Goal: Transaction & Acquisition: Book appointment/travel/reservation

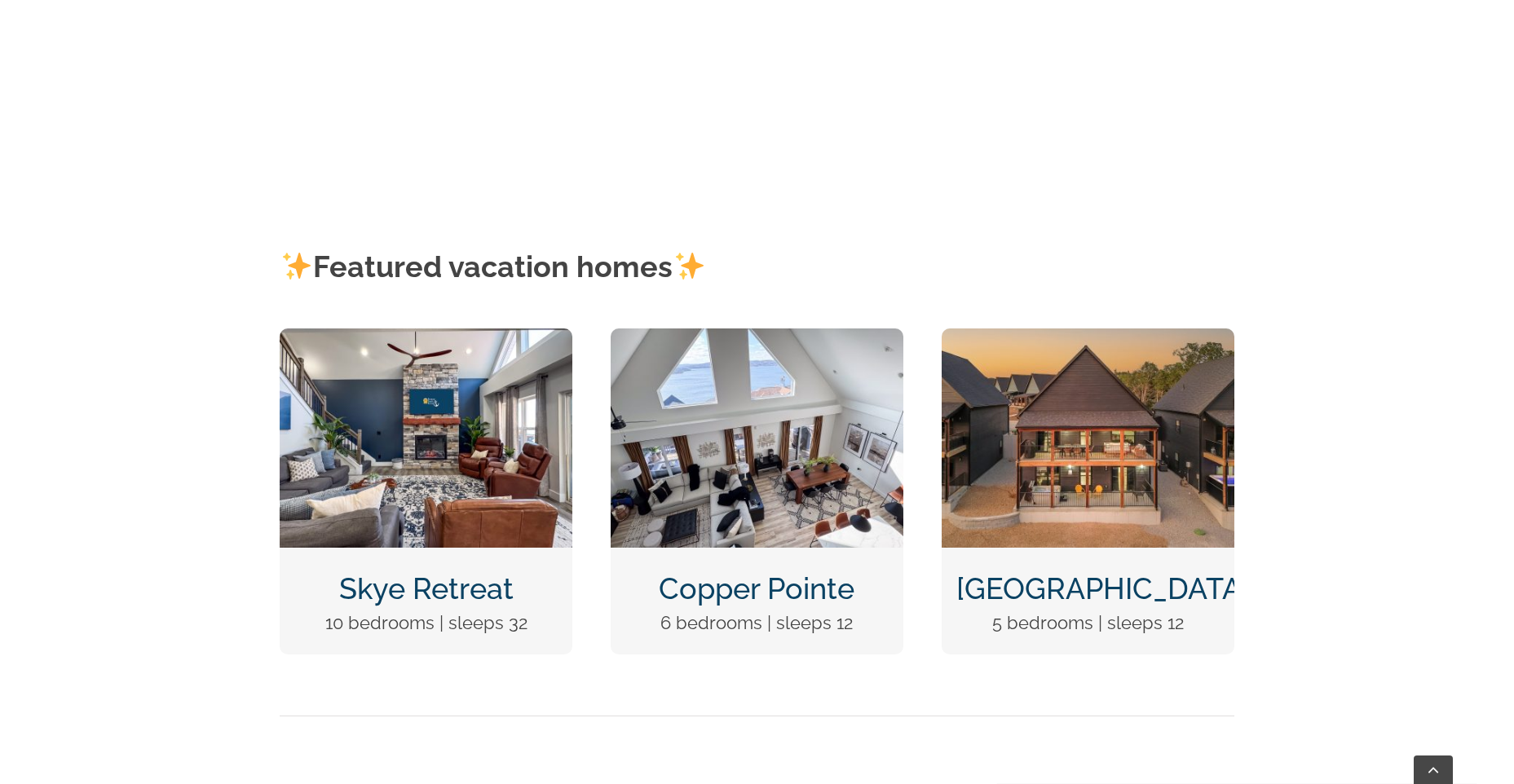
scroll to position [652, 0]
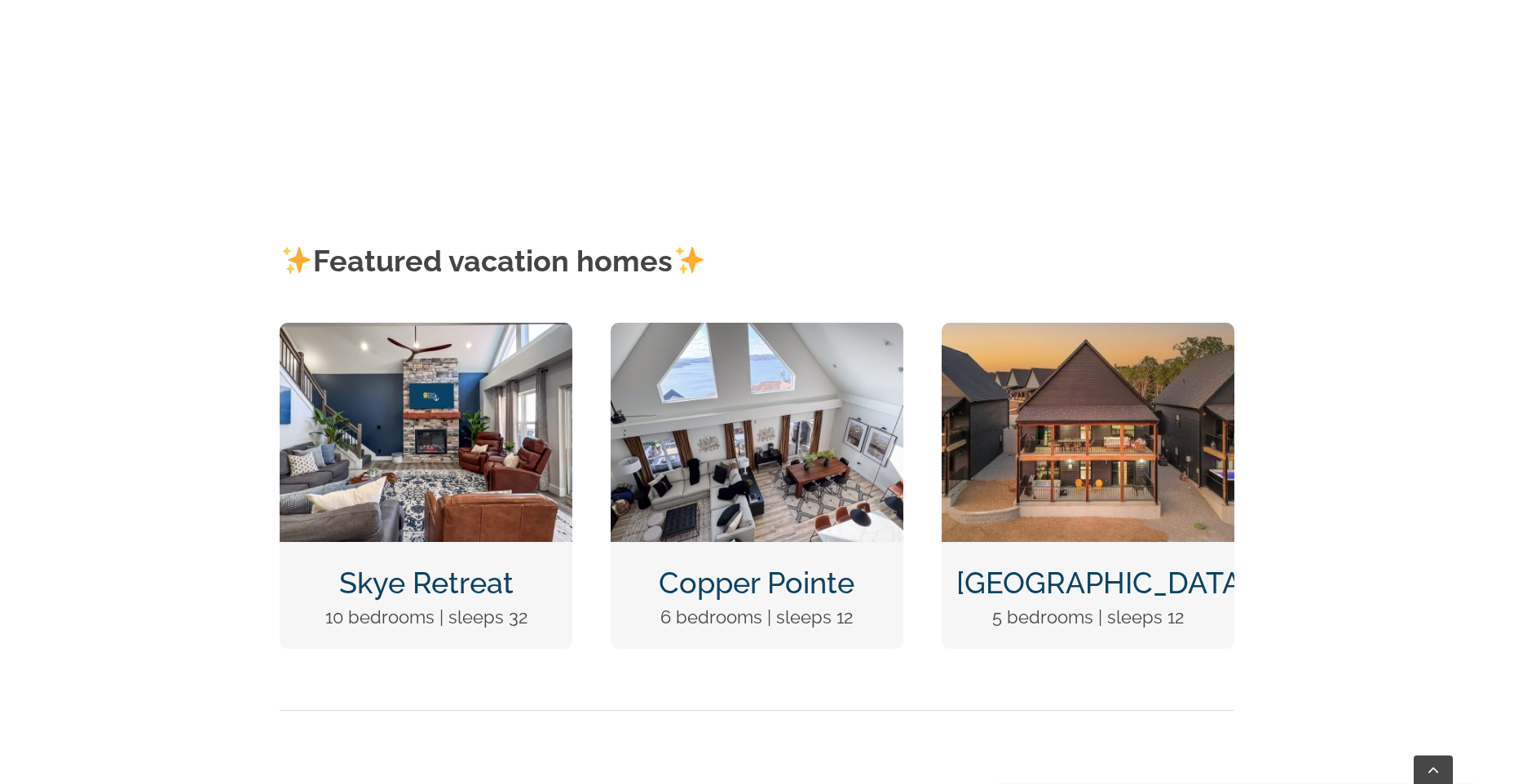
click at [425, 459] on img "Skye Retreat at Table Rock Lake-3004-Edit" at bounding box center [425, 433] width 293 height 219
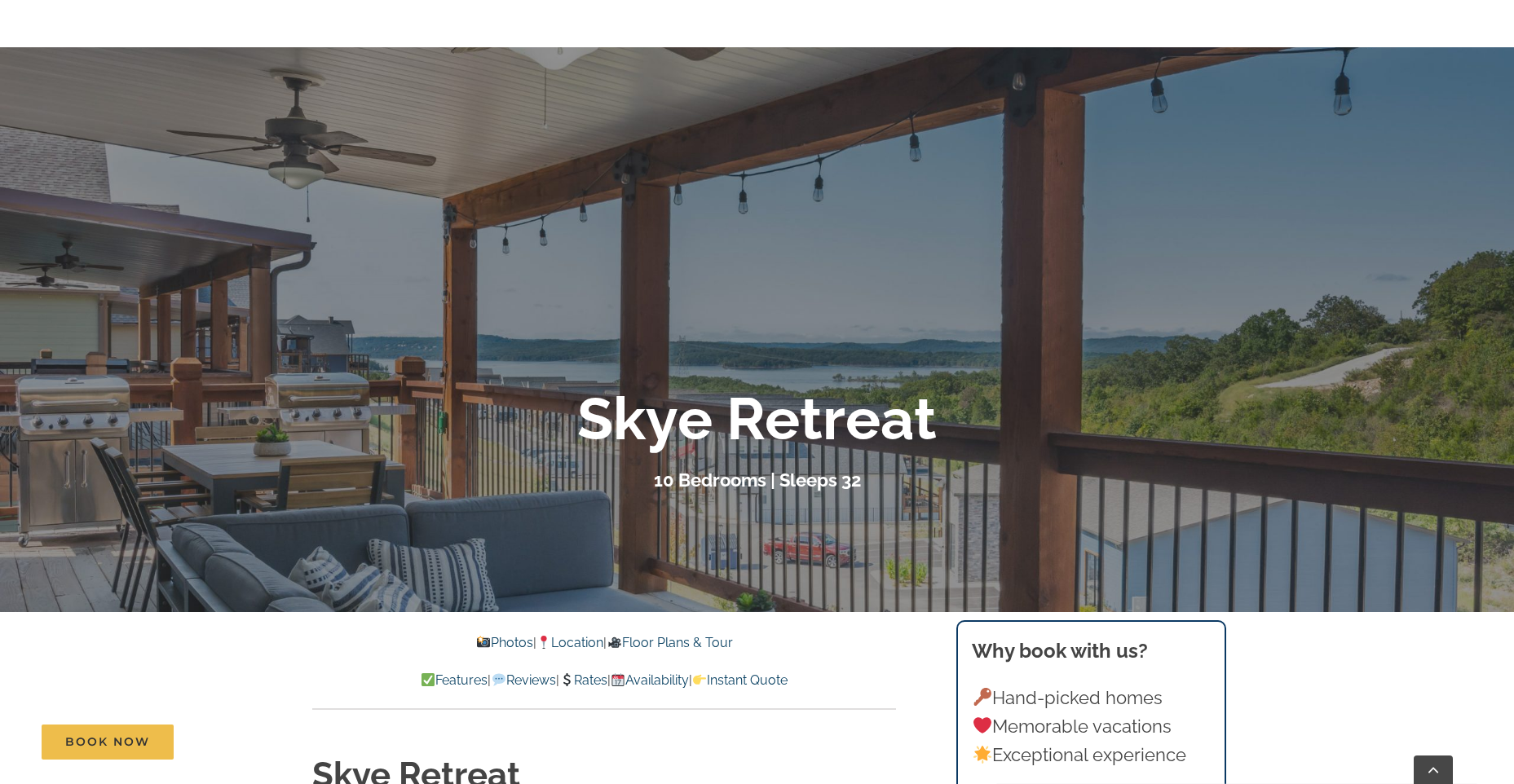
scroll to position [326, 0]
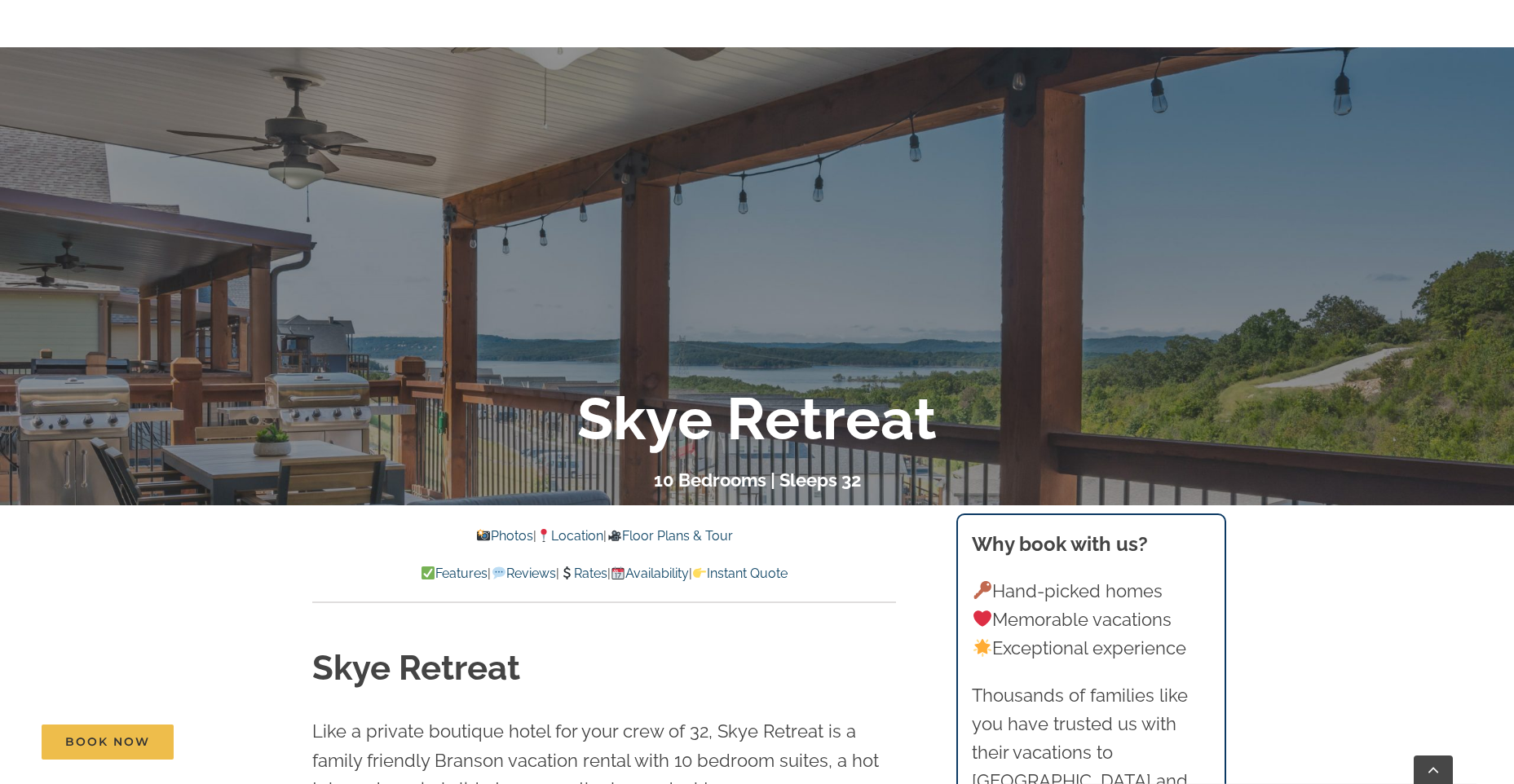
click at [494, 533] on link "Photos" at bounding box center [505, 536] width 57 height 15
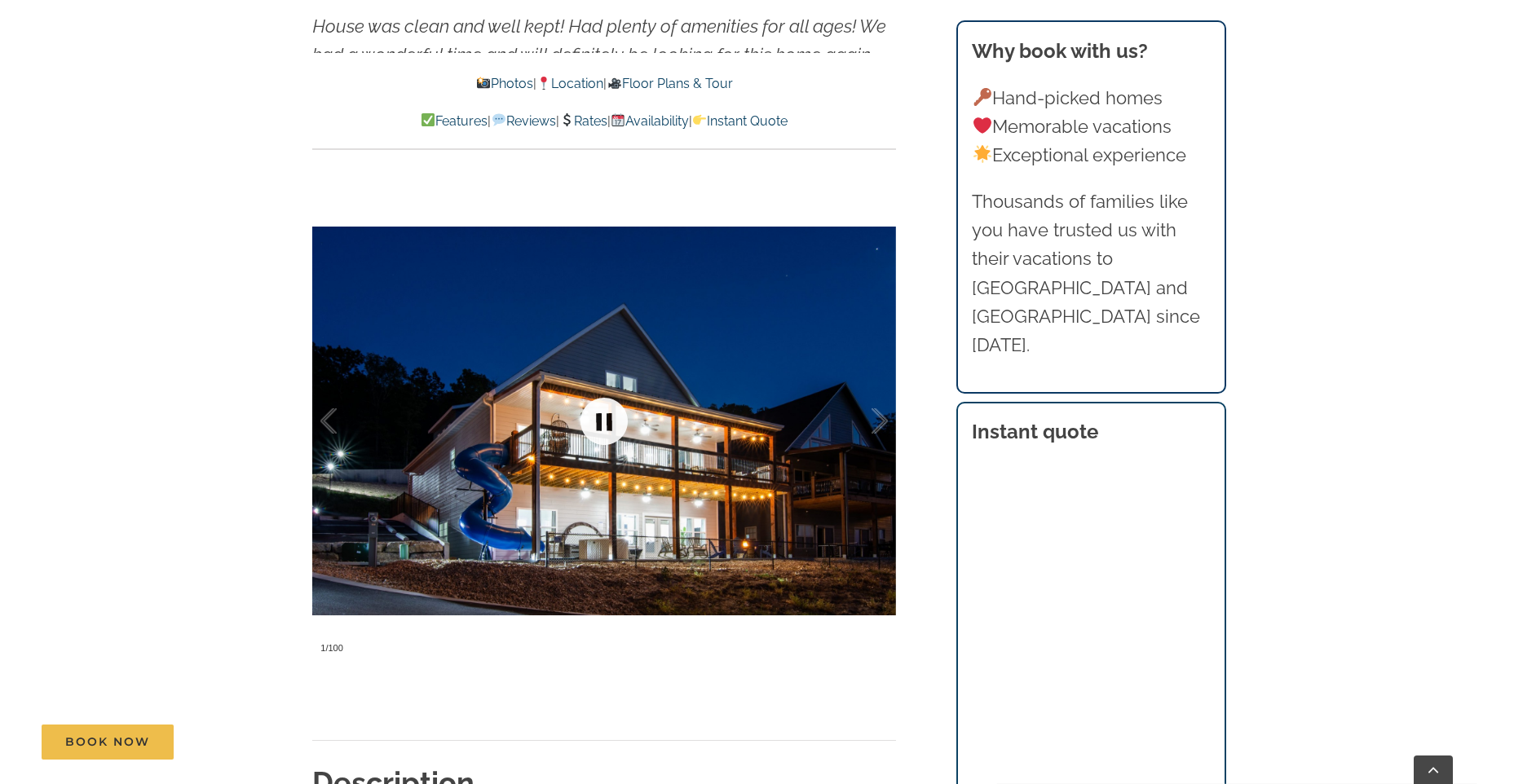
scroll to position [1309, 0]
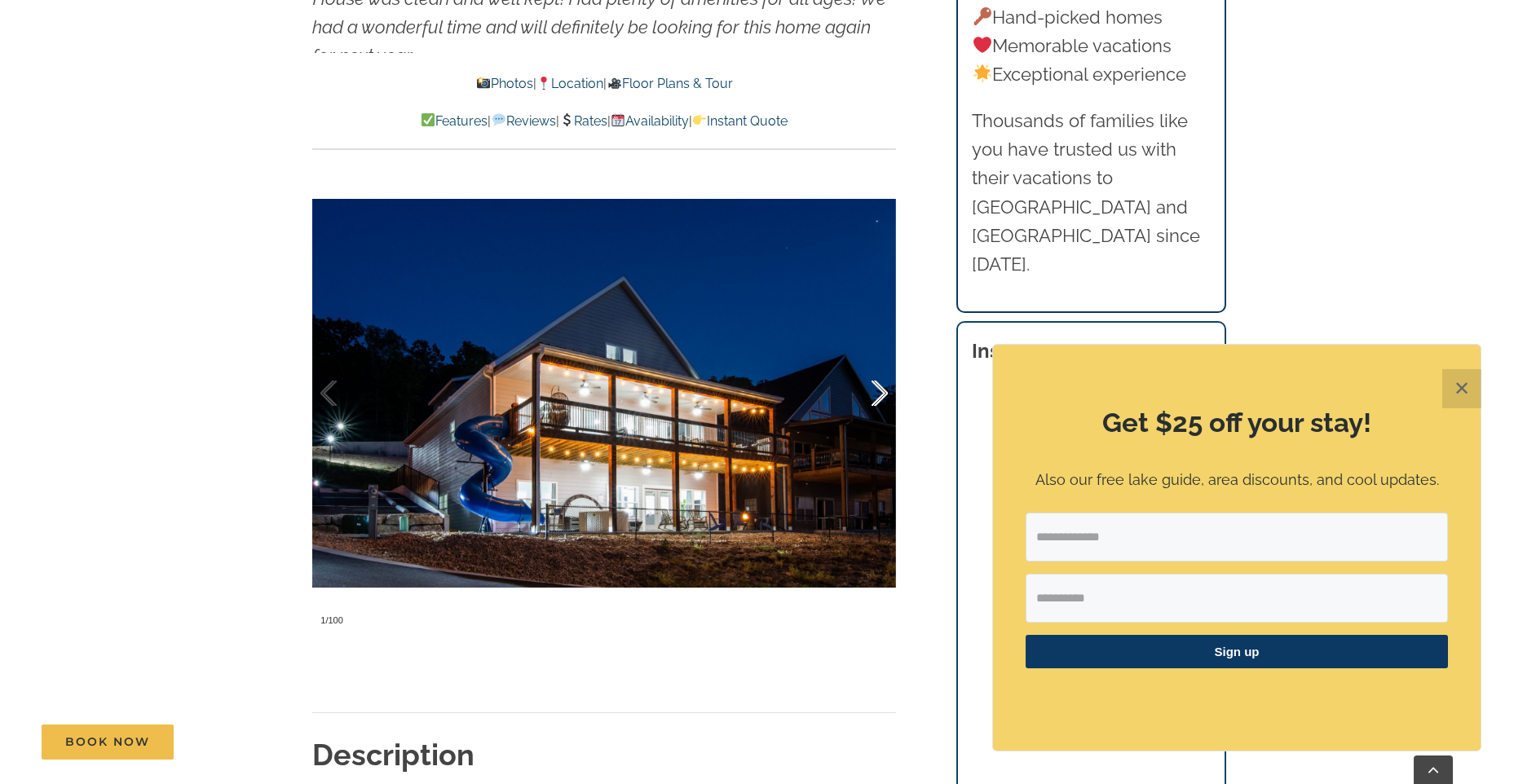
click at [876, 393] on div at bounding box center [862, 394] width 51 height 101
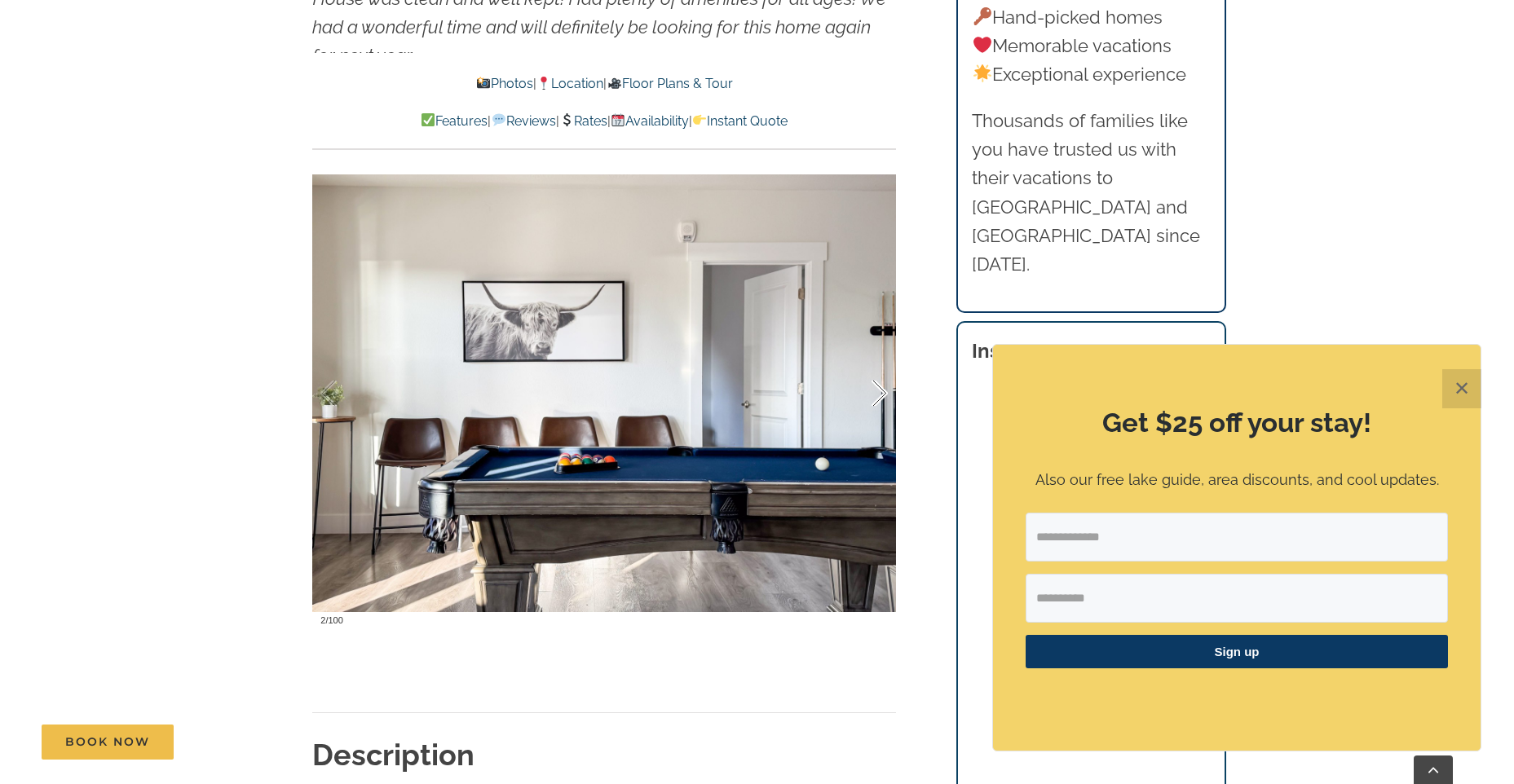
click at [876, 393] on div at bounding box center [862, 394] width 51 height 101
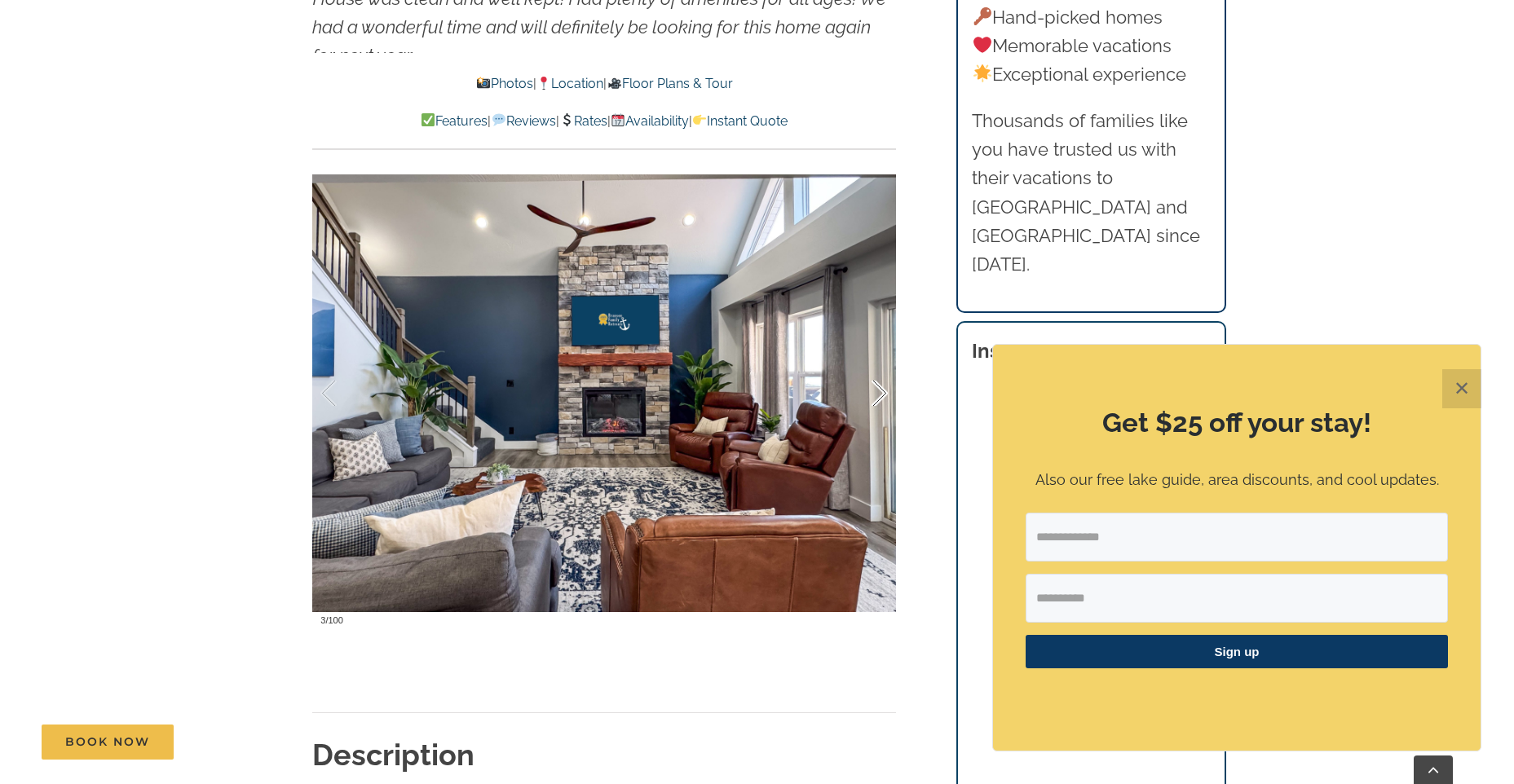
click at [876, 393] on div at bounding box center [862, 394] width 51 height 101
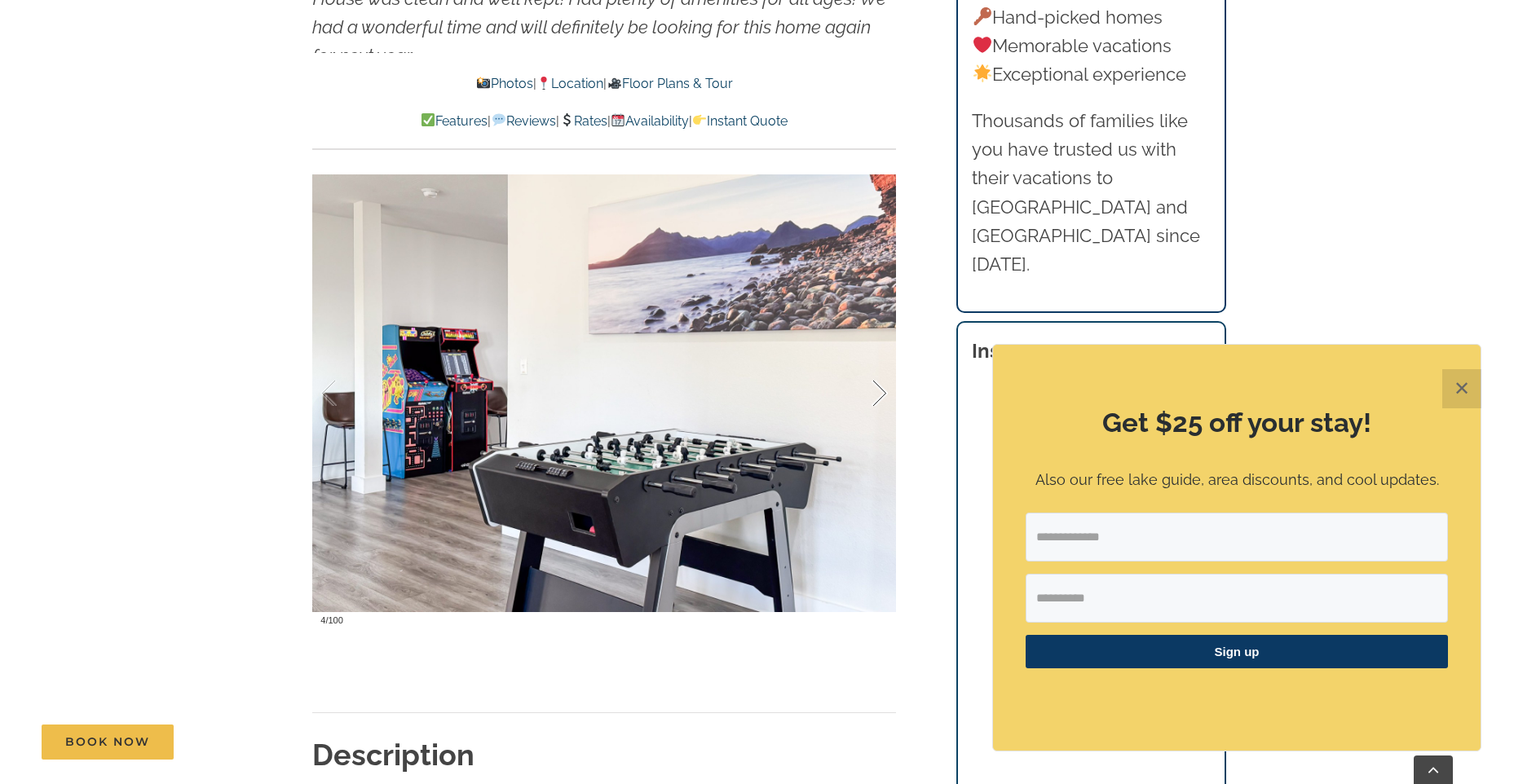
click at [876, 393] on div at bounding box center [862, 394] width 51 height 101
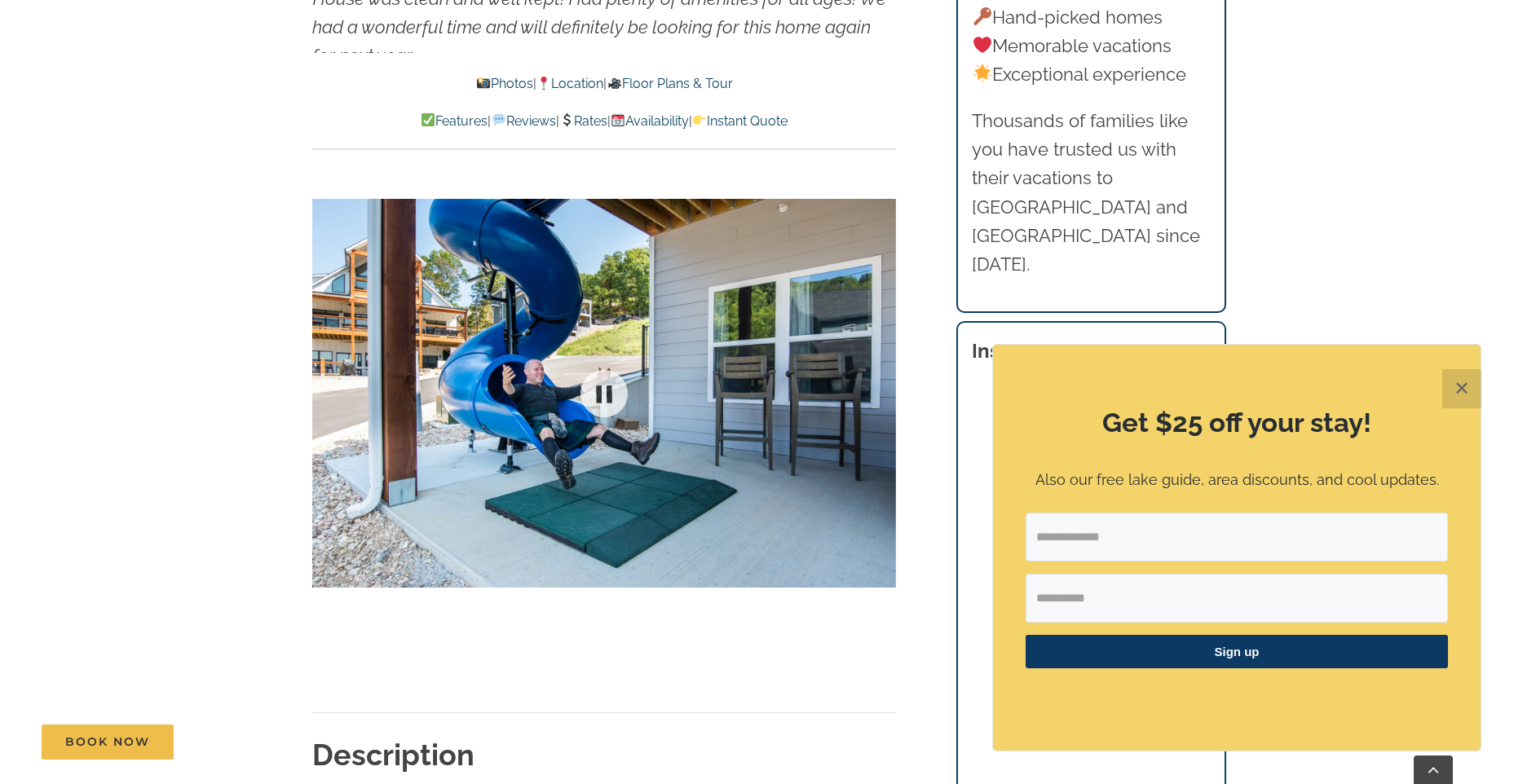
click at [876, 393] on div at bounding box center [604, 393] width 584 height 479
click at [876, 393] on div at bounding box center [862, 394] width 51 height 101
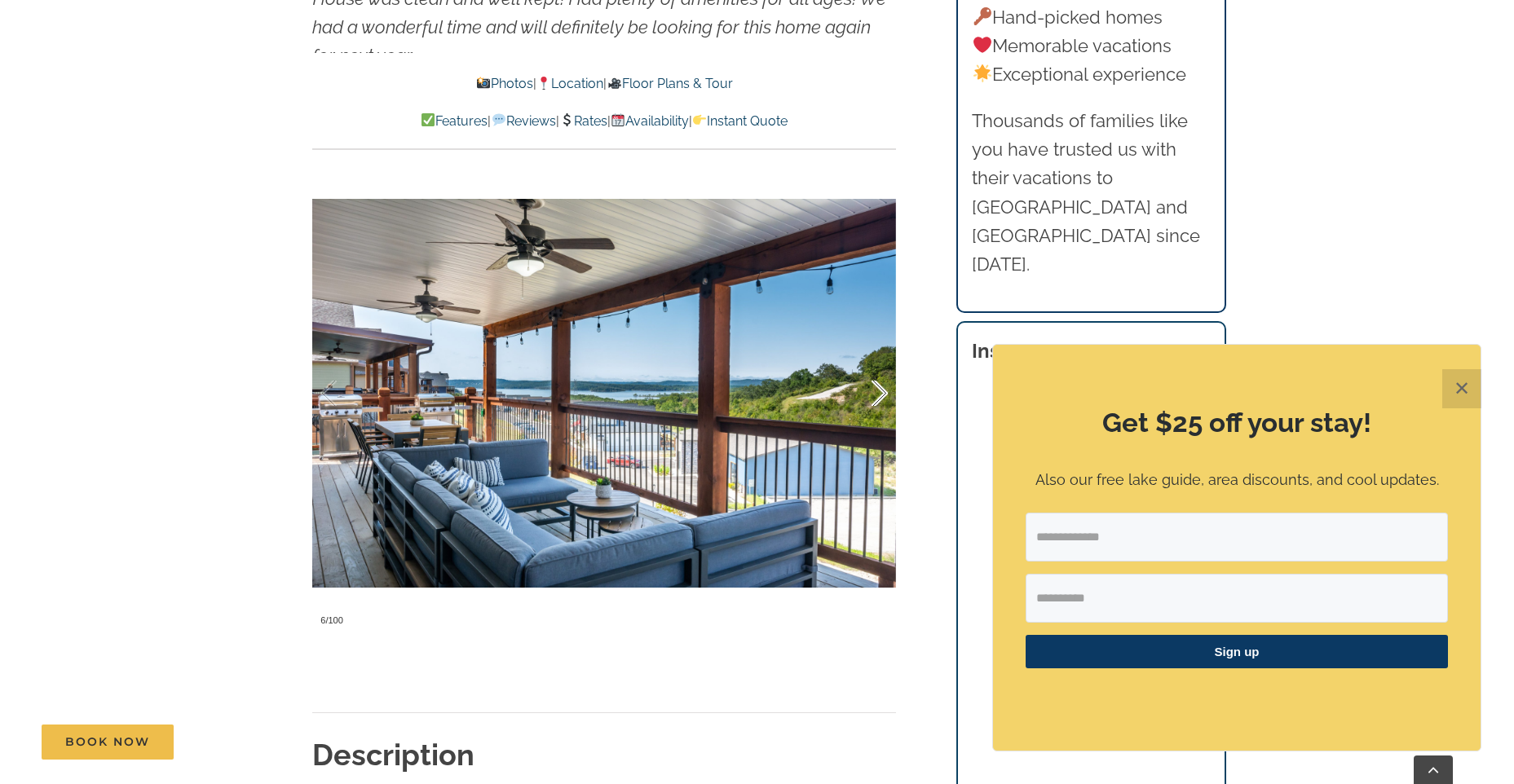
click at [881, 395] on div at bounding box center [862, 394] width 51 height 101
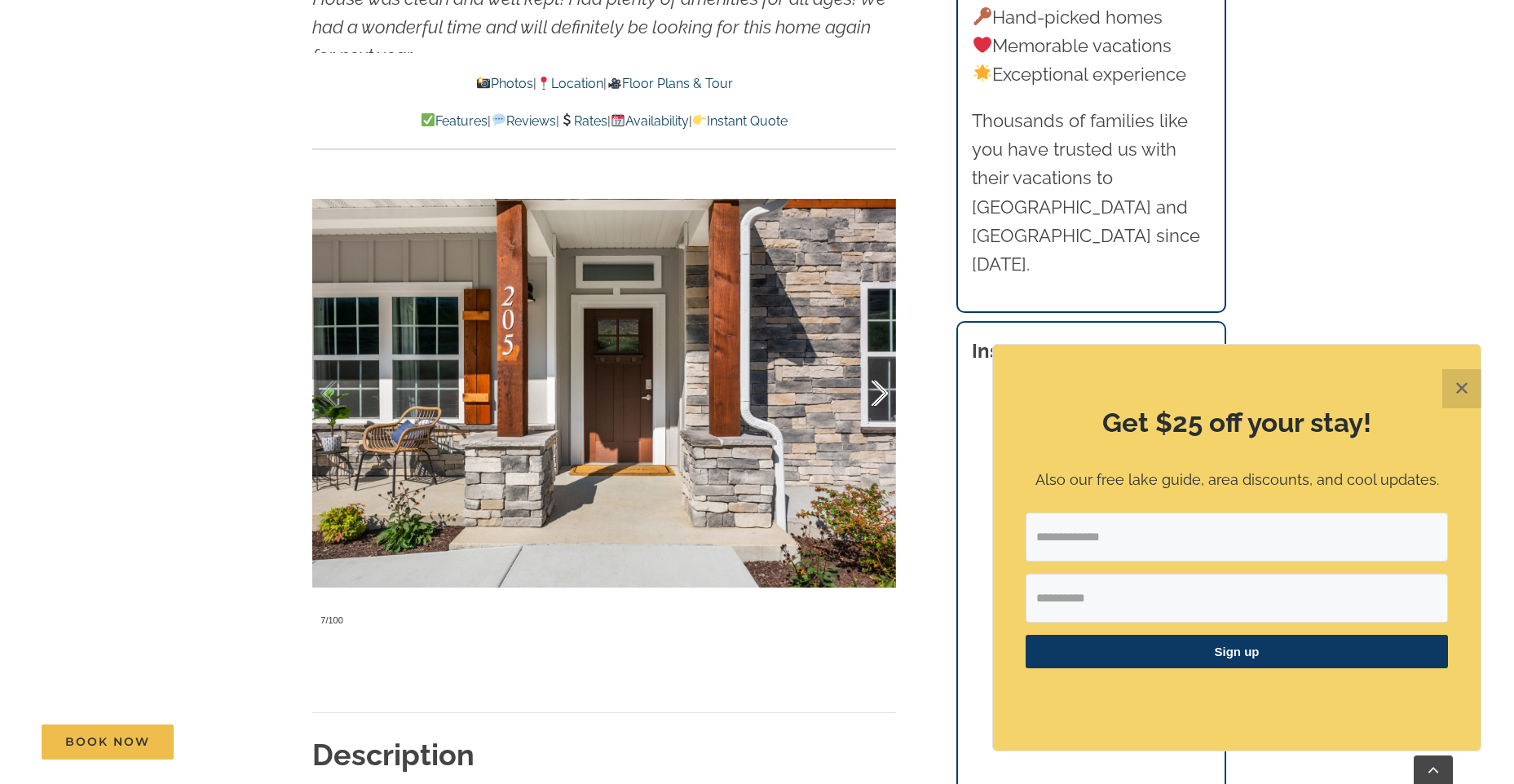
click at [881, 395] on div at bounding box center [862, 394] width 51 height 101
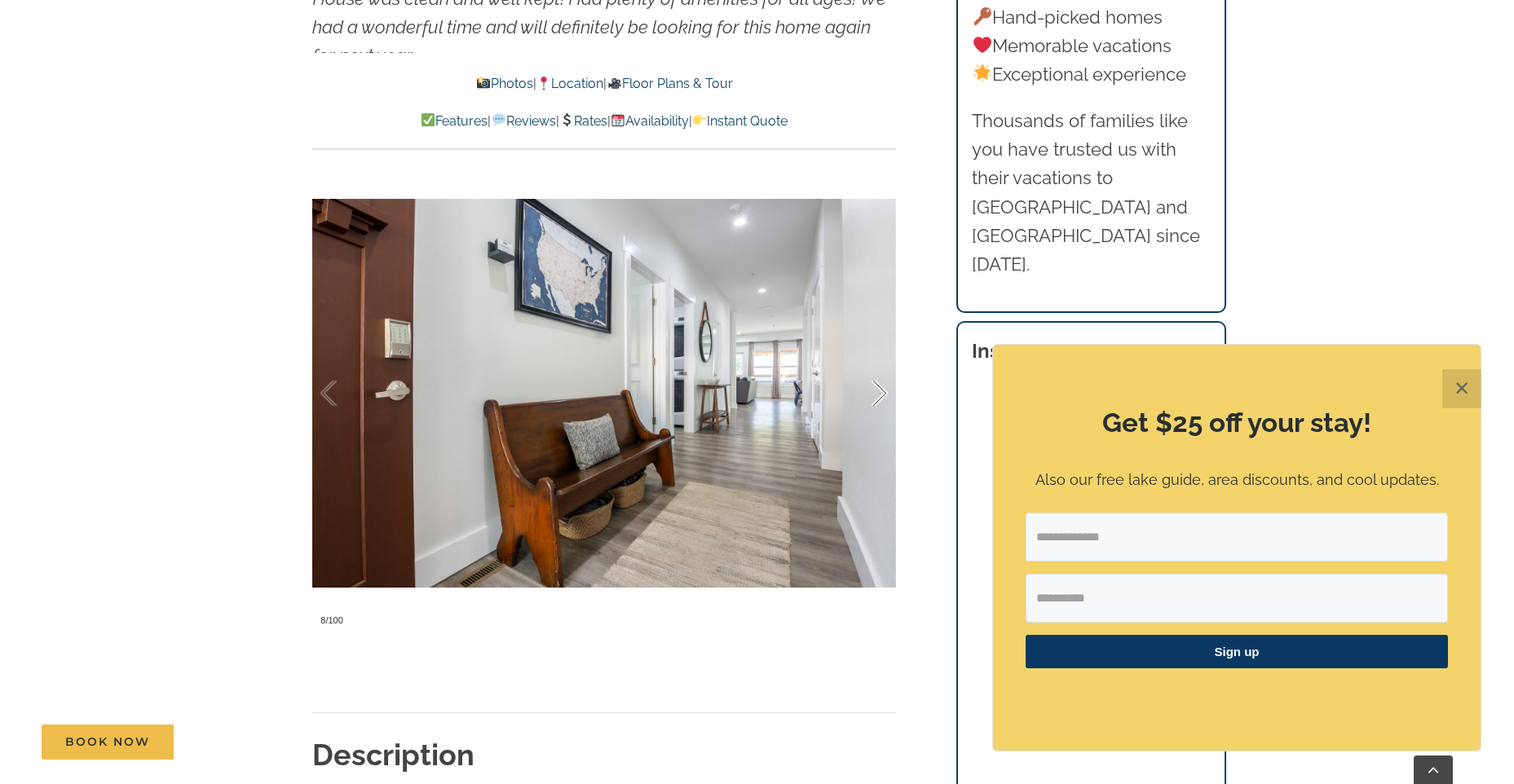
click at [881, 397] on div at bounding box center [862, 394] width 51 height 101
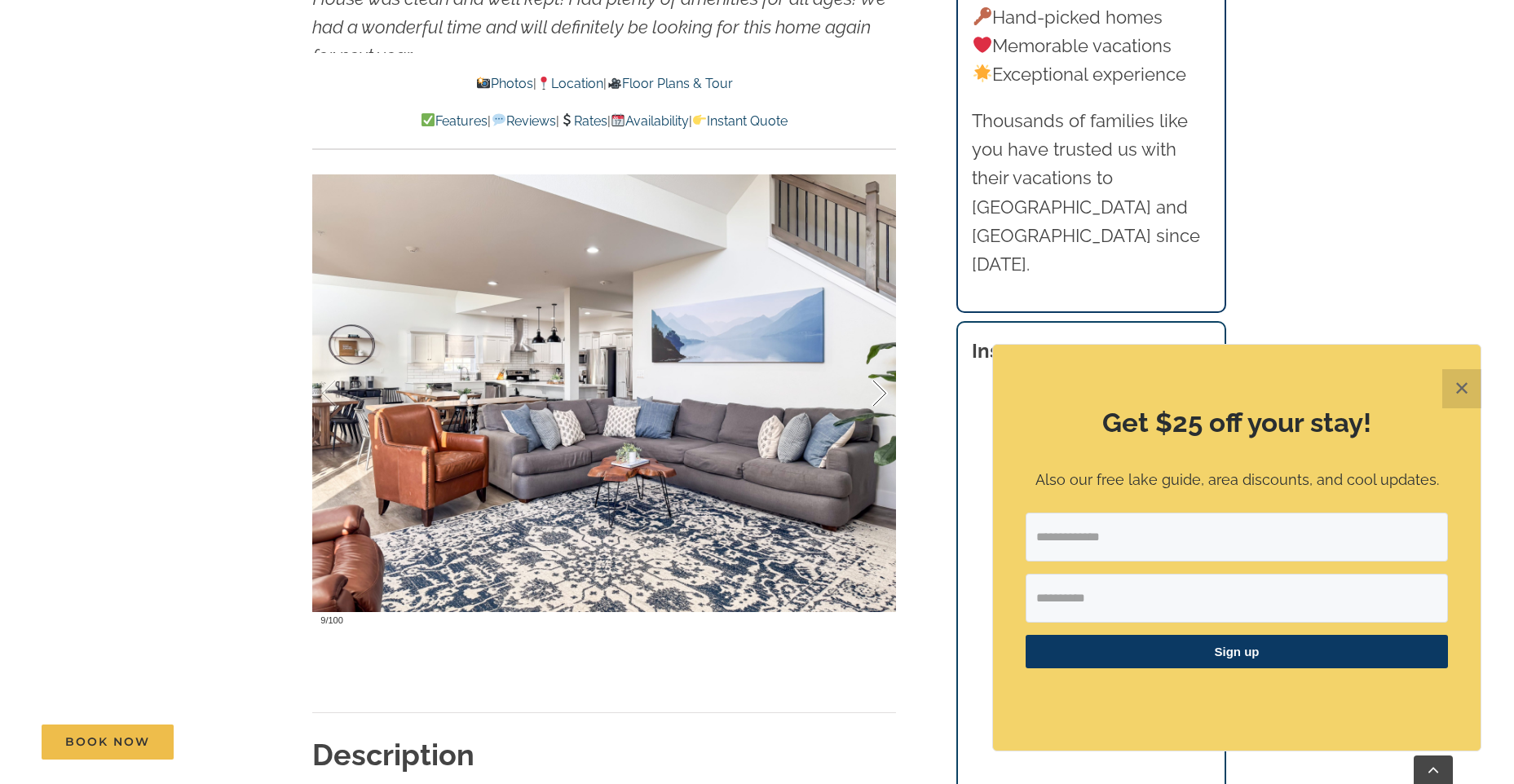
click at [876, 393] on div at bounding box center [862, 394] width 51 height 101
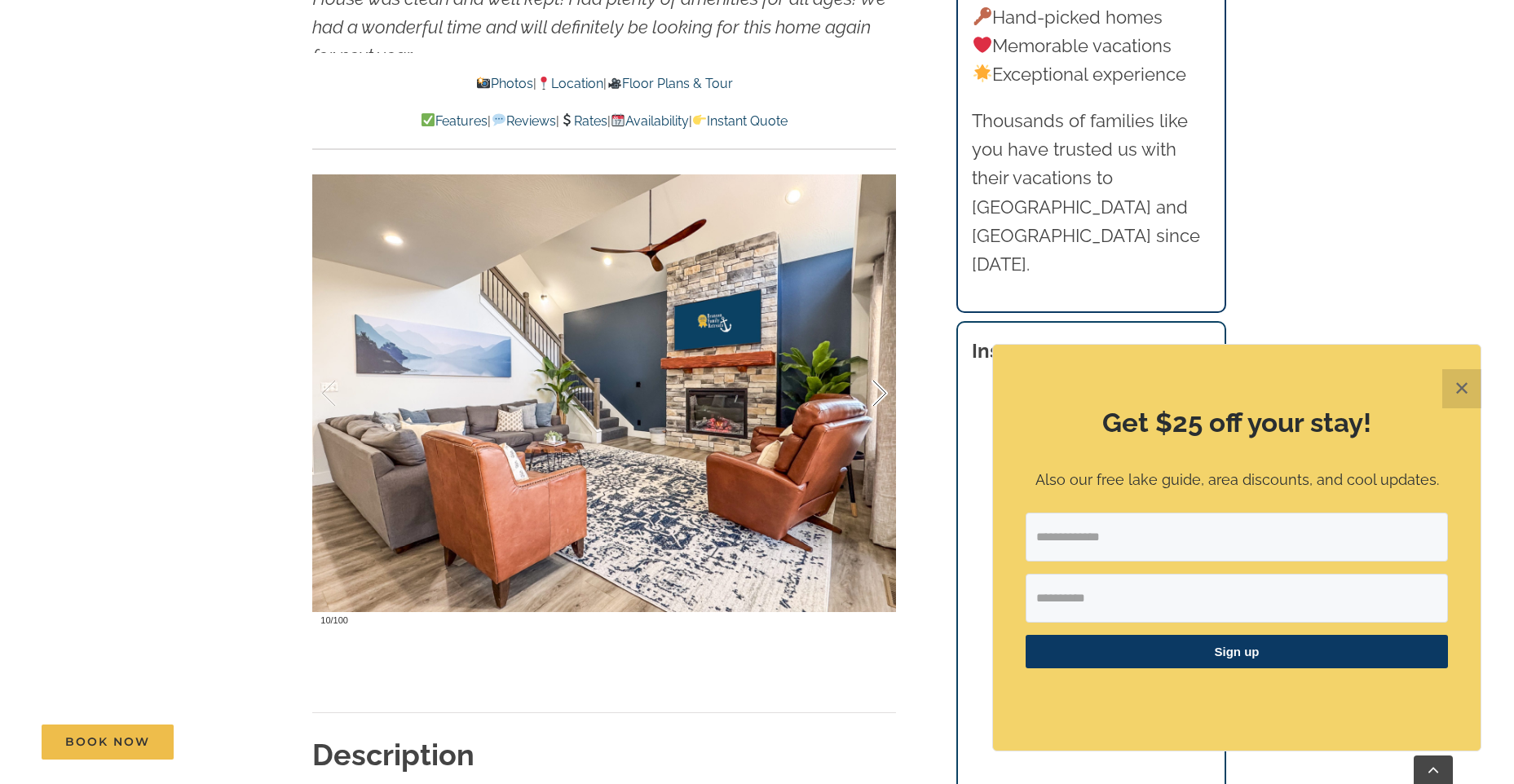
click at [885, 397] on div at bounding box center [862, 394] width 51 height 101
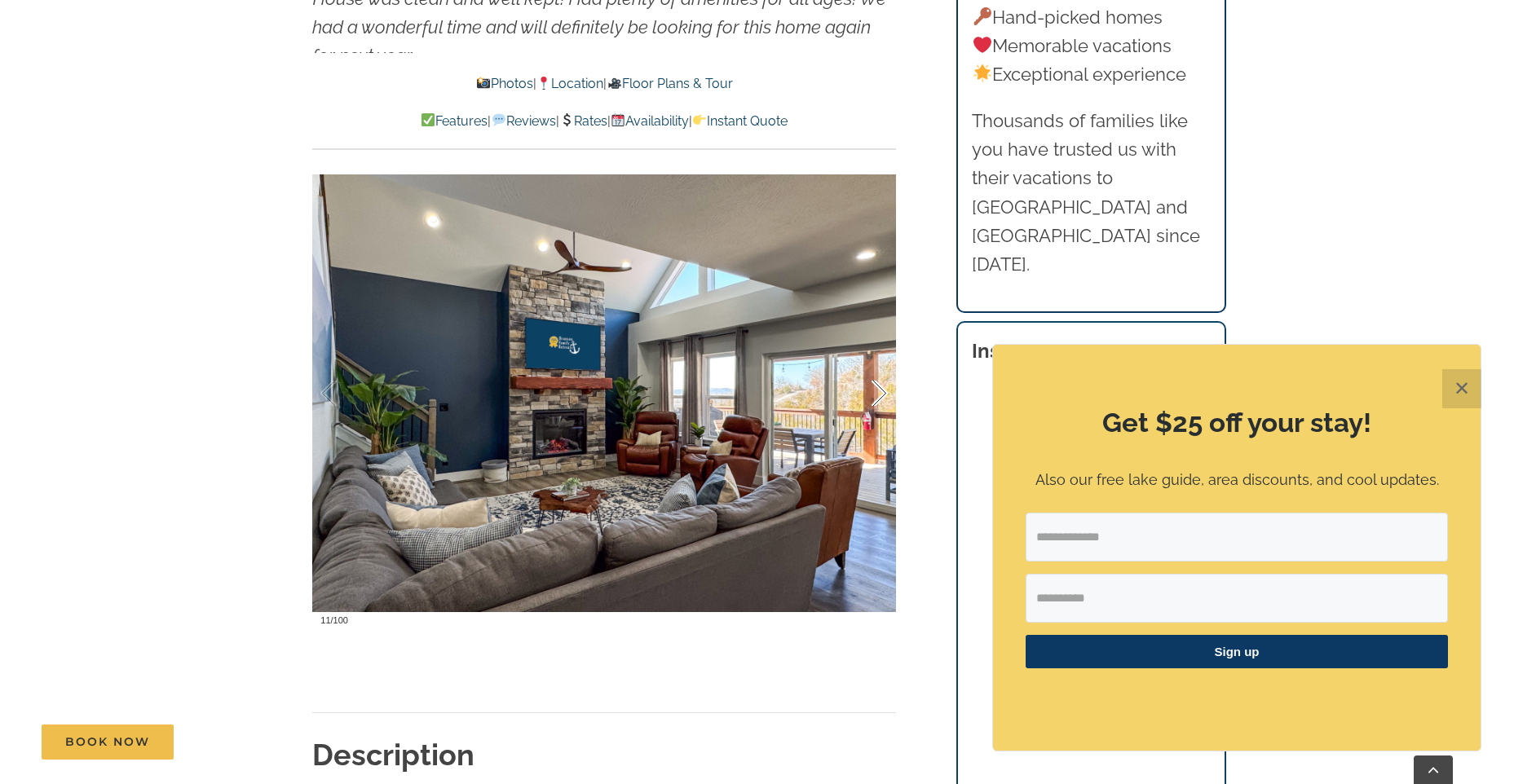
click at [885, 397] on div at bounding box center [862, 394] width 51 height 101
